Goal: Find contact information: Find contact information

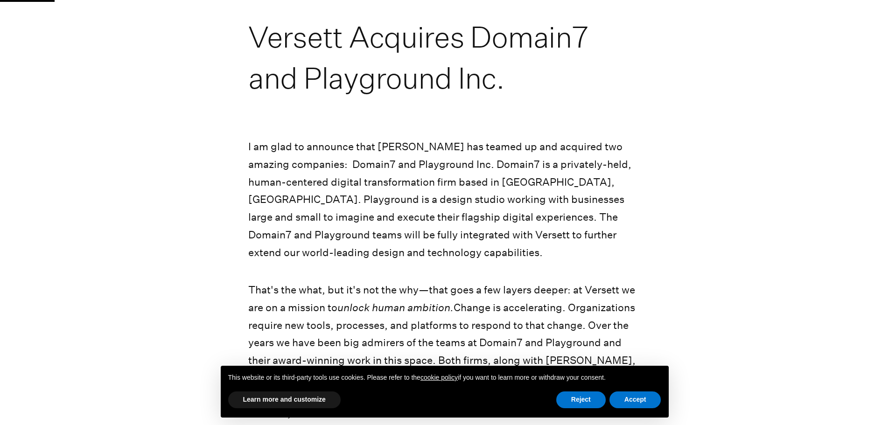
scroll to position [140, 0]
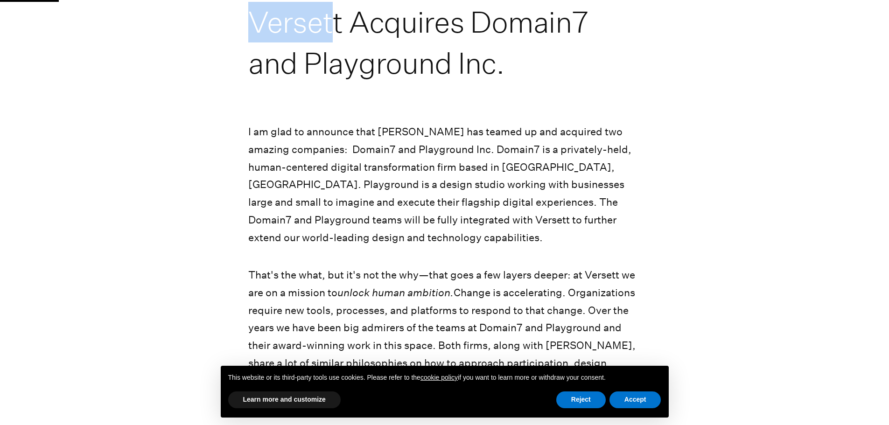
drag, startPoint x: 256, startPoint y: 25, endPoint x: 473, endPoint y: 28, distance: 216.7
click at [342, 25] on h1 "Versett Acquires Domain7 and Playground Inc." at bounding box center [444, 42] width 393 height 83
click at [541, 20] on h1 "Versett Acquires Domain7 and Playground Inc." at bounding box center [444, 42] width 393 height 83
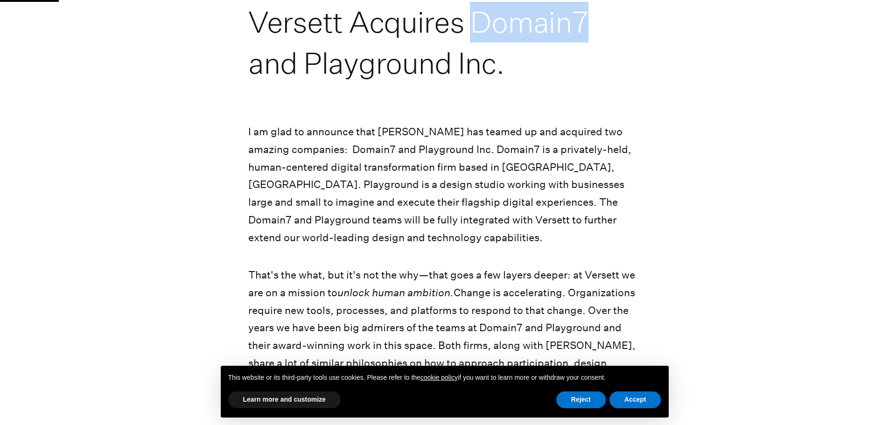
drag, startPoint x: 495, startPoint y: 21, endPoint x: 628, endPoint y: 27, distance: 133.2
click at [628, 27] on h1 "Versett Acquires Domain7 and Playground Inc." at bounding box center [444, 42] width 393 height 83
copy h1 "Domain7"
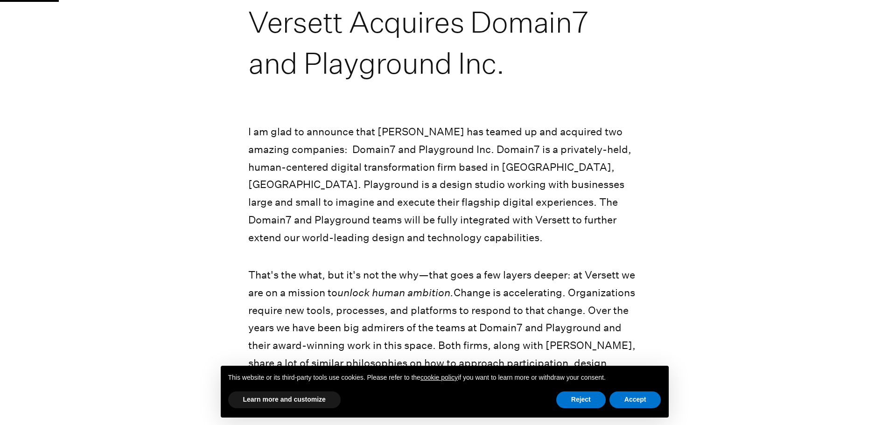
click at [424, 15] on h1 "Versett Acquires Domain7 and Playground Inc." at bounding box center [444, 42] width 393 height 83
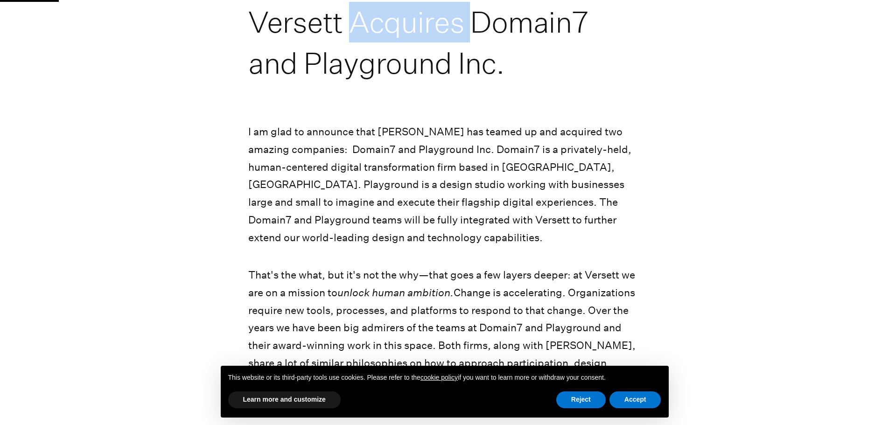
click at [424, 15] on h1 "Versett Acquires Domain7 and Playground Inc." at bounding box center [444, 42] width 393 height 83
copy h1 "Acquires"
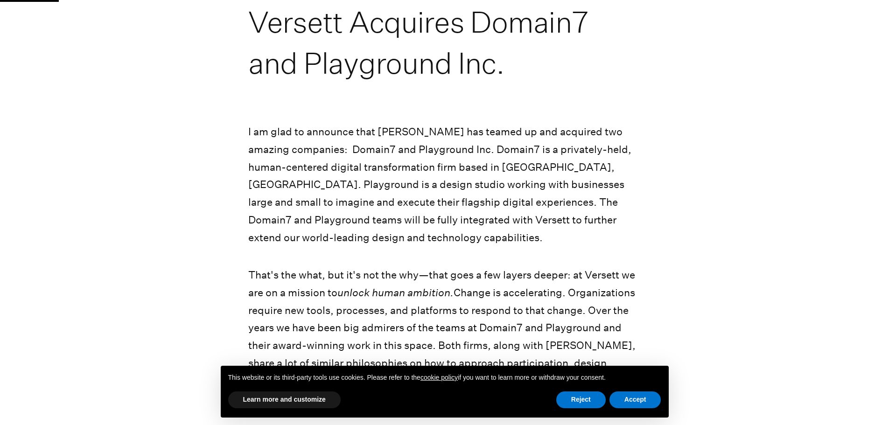
click at [314, 35] on h1 "Versett Acquires Domain7 and Playground Inc." at bounding box center [444, 42] width 393 height 83
copy h1 "Versett"
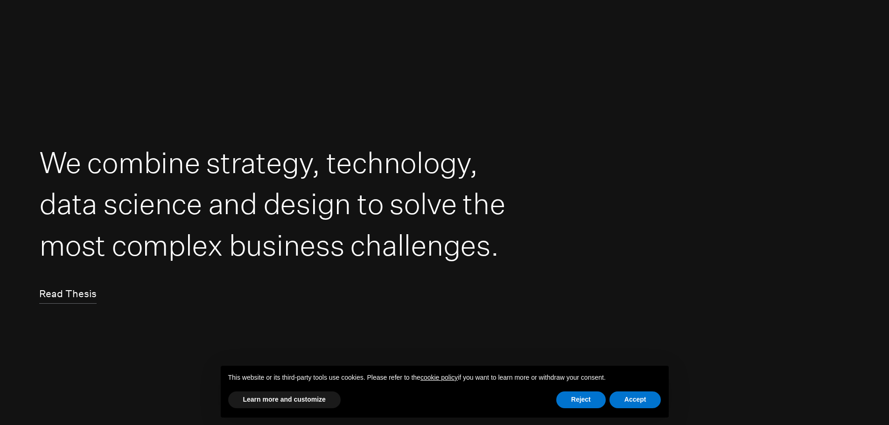
scroll to position [47, 0]
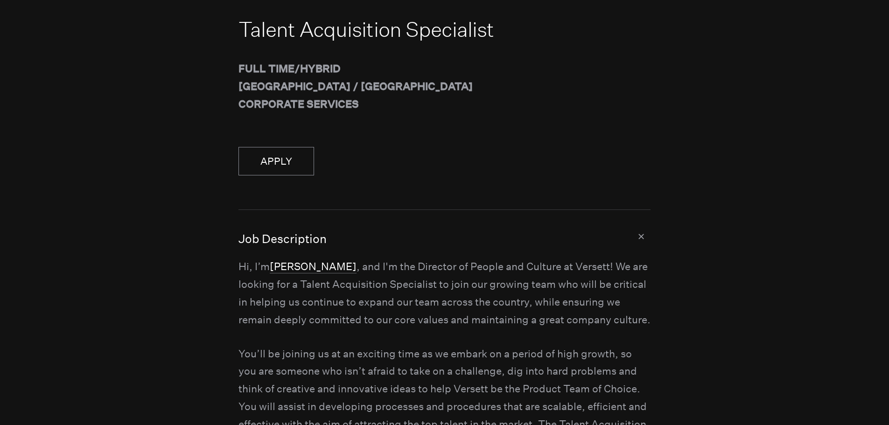
scroll to position [233, 0]
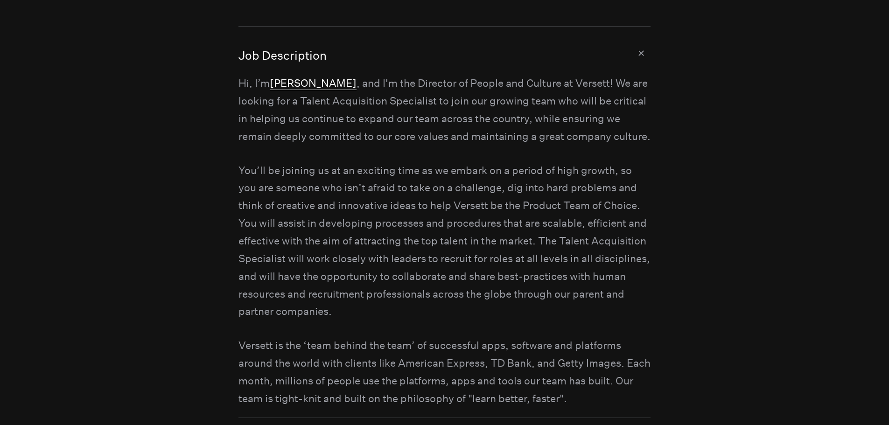
click at [284, 84] on link "Jessie Hurd" at bounding box center [313, 83] width 87 height 13
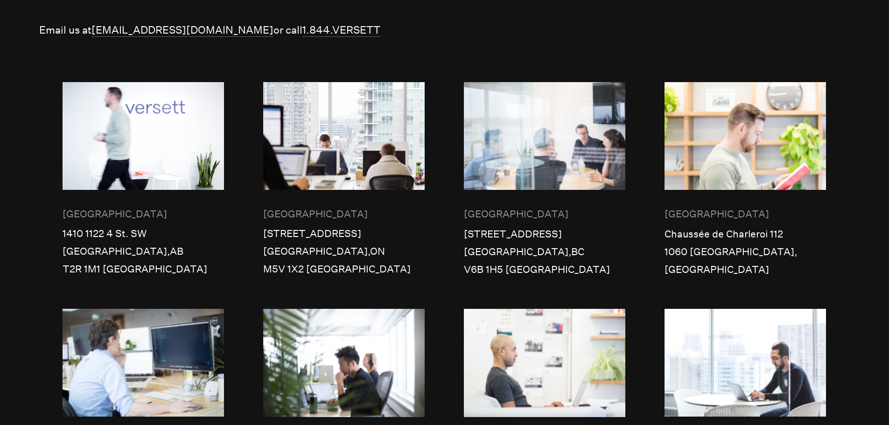
scroll to position [374, 0]
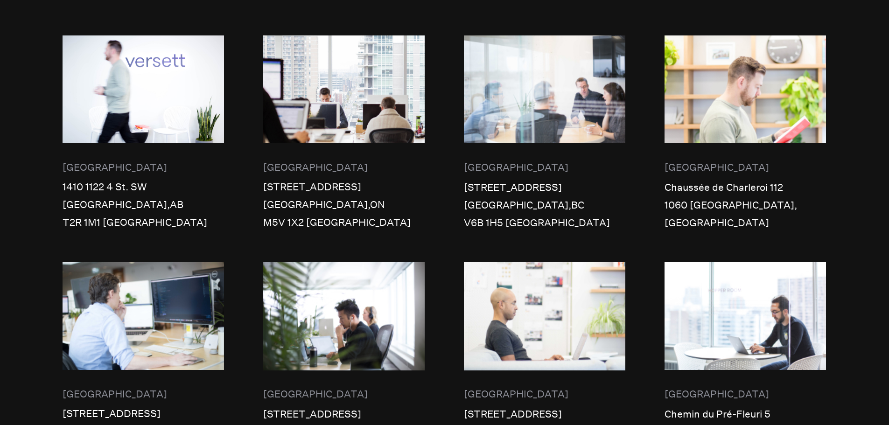
click at [481, 159] on div "[GEOGRAPHIC_DATA]" at bounding box center [545, 168] width 162 height 18
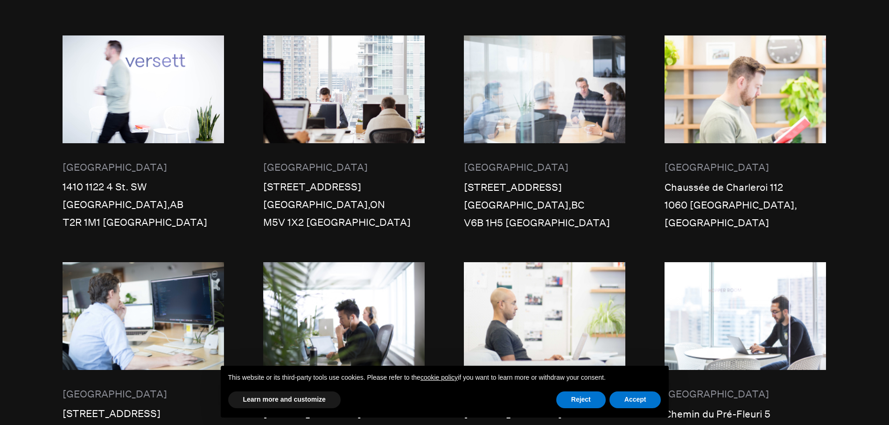
click at [479, 179] on div "[STREET_ADDRESS]" at bounding box center [545, 188] width 162 height 18
click at [466, 144] on picture at bounding box center [545, 150] width 162 height 12
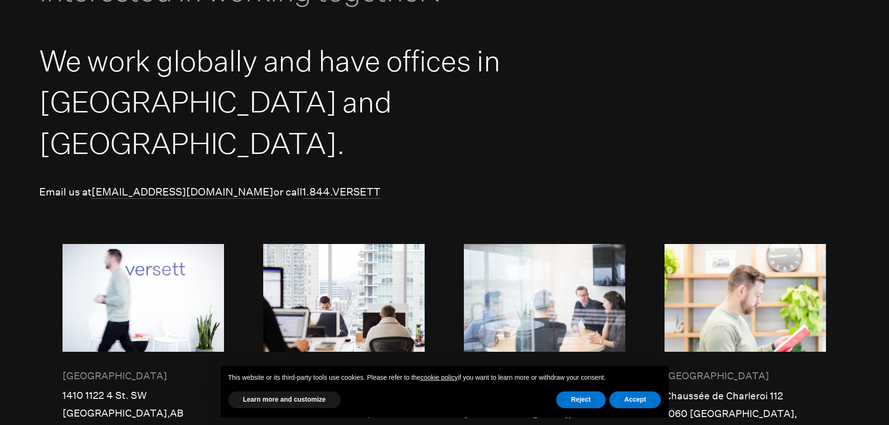
scroll to position [0, 0]
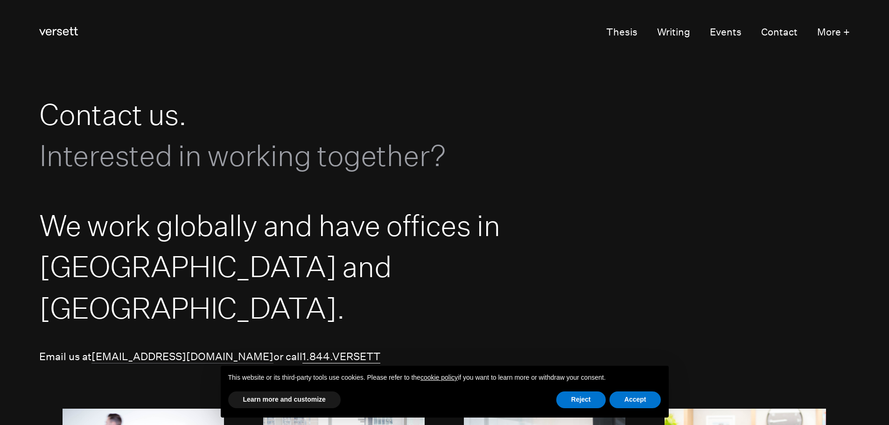
click at [303, 351] on link "1.844.VERSETT" at bounding box center [342, 357] width 78 height 13
drag, startPoint x: 286, startPoint y: 325, endPoint x: 203, endPoint y: 325, distance: 83.1
click at [203, 348] on p "Email us at hi@versett.com or call 1.844.VERSETT" at bounding box center [444, 357] width 811 height 18
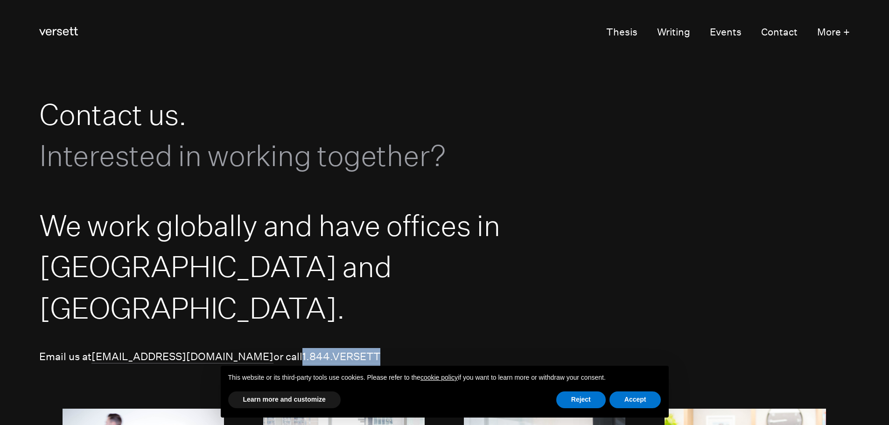
copy link "1.844.VERSETT"
click at [773, 33] on link "Contact" at bounding box center [780, 32] width 36 height 19
click at [773, 30] on link "Contact" at bounding box center [780, 32] width 36 height 19
